Goal: Transaction & Acquisition: Subscribe to service/newsletter

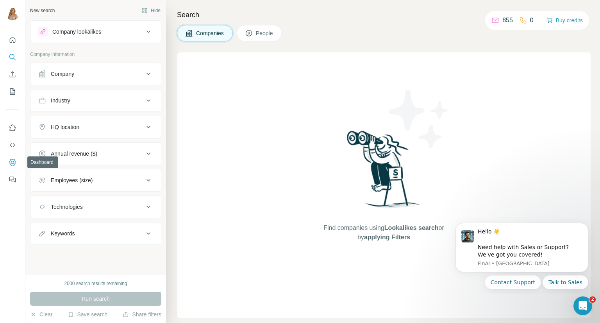
click at [10, 161] on icon "Dashboard" at bounding box center [13, 162] width 8 height 8
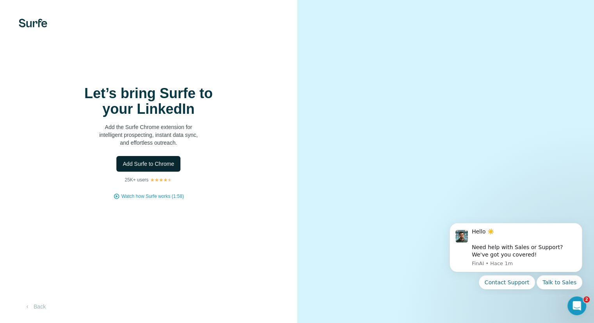
click at [133, 169] on button "Add Surfe to Chrome" at bounding box center [148, 164] width 64 height 16
